Goal: Task Accomplishment & Management: Use online tool/utility

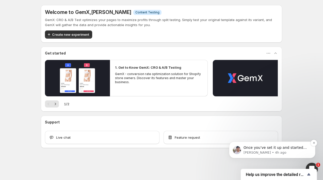
click at [303, 155] on p "[PERSON_NAME] • 4h ago" at bounding box center [275, 153] width 65 height 5
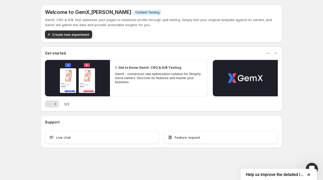
scroll to position [2236, 0]
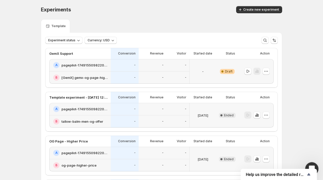
click at [308, 164] on div "Open Intercom Messenger" at bounding box center [311, 168] width 17 height 17
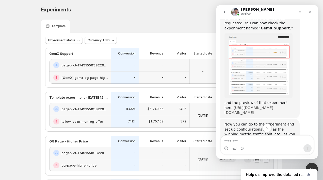
scroll to position [2376, 0]
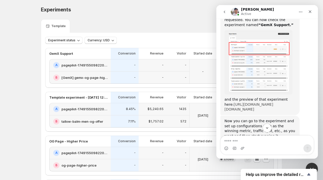
click at [251, 103] on link "[URL][DOMAIN_NAME][DOMAIN_NAME]" at bounding box center [248, 107] width 49 height 9
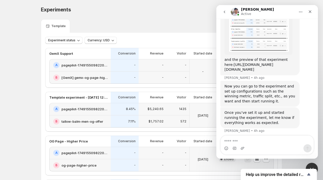
scroll to position [2426, 0]
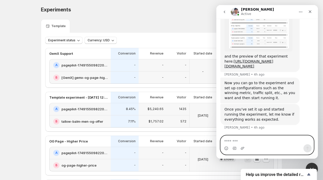
click at [250, 143] on textarea "Message…" at bounding box center [267, 140] width 93 height 9
type textarea "******"
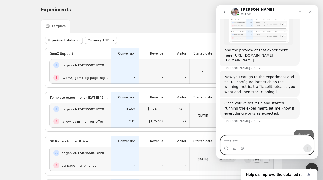
scroll to position [2441, 0]
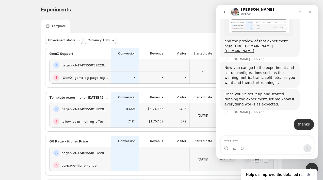
click at [186, 67] on p "-" at bounding box center [186, 65] width 2 height 4
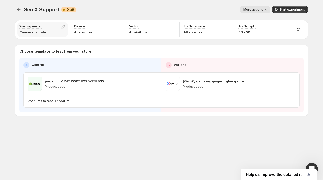
click at [51, 34] on div "Winning metric Conversion rate" at bounding box center [42, 29] width 51 height 14
click at [64, 24] on button "button" at bounding box center [63, 26] width 7 height 7
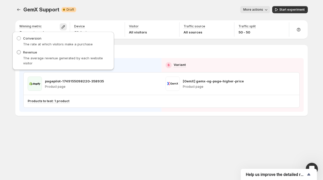
drag, startPoint x: 29, startPoint y: 52, endPoint x: 32, endPoint y: 51, distance: 3.1
click at [29, 52] on span "Revenue" at bounding box center [30, 52] width 14 height 4
click at [17, 38] on span at bounding box center [19, 38] width 4 height 4
click at [281, 9] on span "Start experiment" at bounding box center [291, 10] width 25 height 4
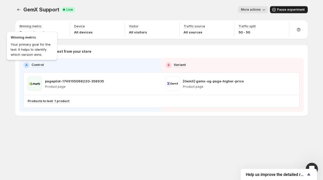
click at [56, 32] on div "Winning metric Your primary goal for the test. It helps to identify which versi…" at bounding box center [32, 45] width 53 height 32
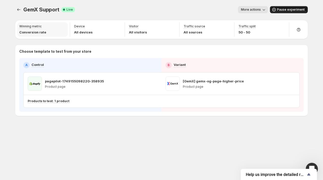
click at [66, 28] on div "Winning metric Conversion rate" at bounding box center [42, 29] width 51 height 14
click at [63, 28] on div "Winning metric Conversion rate" at bounding box center [42, 29] width 51 height 14
